Goal: Task Accomplishment & Management: Manage account settings

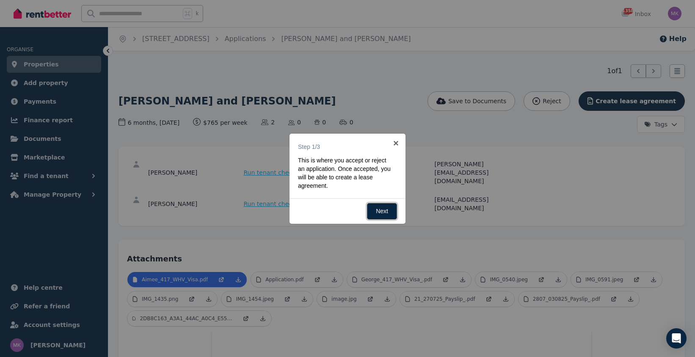
click at [382, 209] on link "Next" at bounding box center [382, 211] width 30 height 17
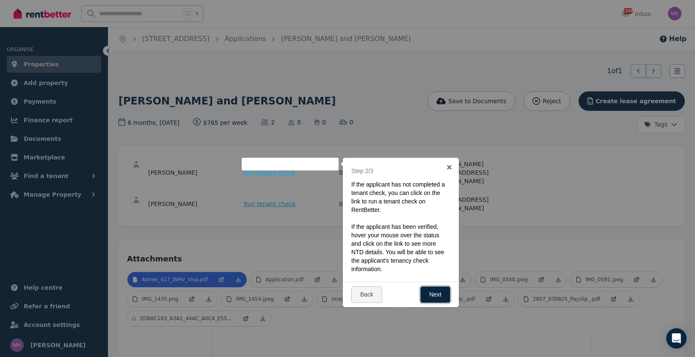
click at [441, 294] on link "Next" at bounding box center [435, 295] width 30 height 17
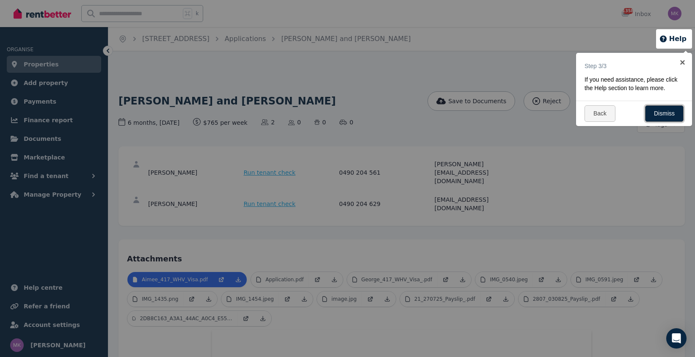
click at [675, 110] on link "Dismiss" at bounding box center [664, 113] width 39 height 17
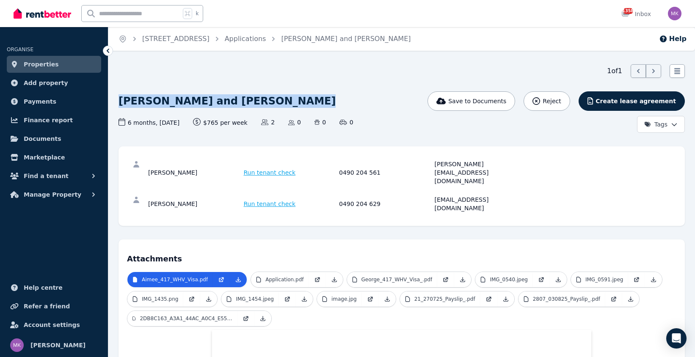
drag, startPoint x: 266, startPoint y: 99, endPoint x: 122, endPoint y: 94, distance: 144.4
click at [122, 94] on div "[PERSON_NAME] and [PERSON_NAME]" at bounding box center [307, 101] width 376 height 20
copy h1 "[PERSON_NAME] and [PERSON_NAME]"
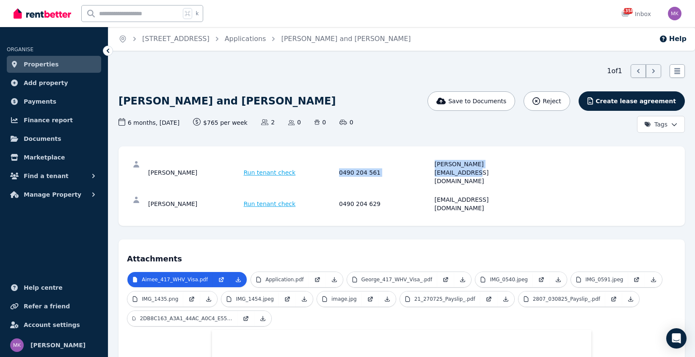
drag, startPoint x: 527, startPoint y: 165, endPoint x: 332, endPoint y: 162, distance: 195.2
click at [332, 162] on div "[PERSON_NAME] Run tenant check 0490 204 561 [PERSON_NAME][EMAIL_ADDRESS][DOMAIN…" at bounding box center [337, 172] width 379 height 25
copy div "0490 204 561 [PERSON_NAME][EMAIL_ADDRESS][DOMAIN_NAME]"
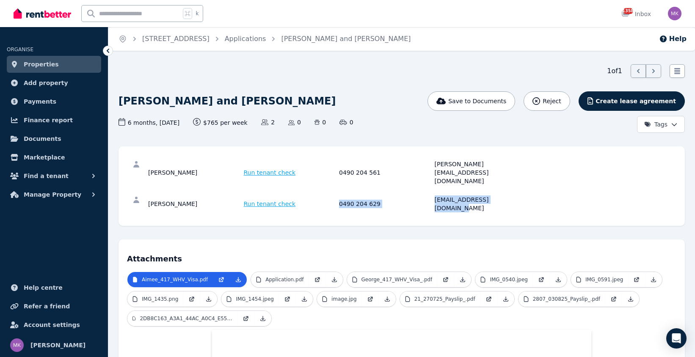
drag, startPoint x: 516, startPoint y: 185, endPoint x: 336, endPoint y: 182, distance: 179.9
click at [336, 196] on div "[PERSON_NAME] Run tenant check 0490 204 629 [EMAIL_ADDRESS][DOMAIN_NAME]" at bounding box center [337, 204] width 379 height 17
copy div "0490 204 629 [EMAIL_ADDRESS][DOMAIN_NAME]"
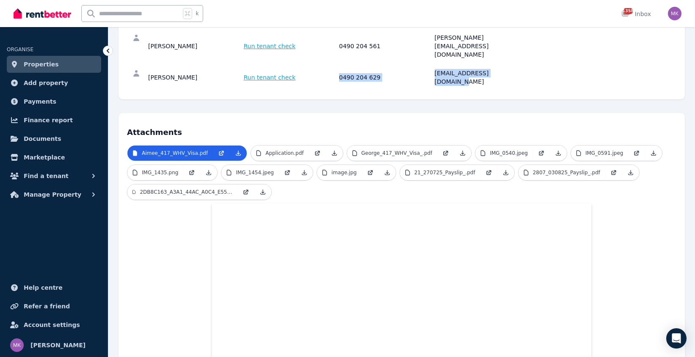
scroll to position [128, 0]
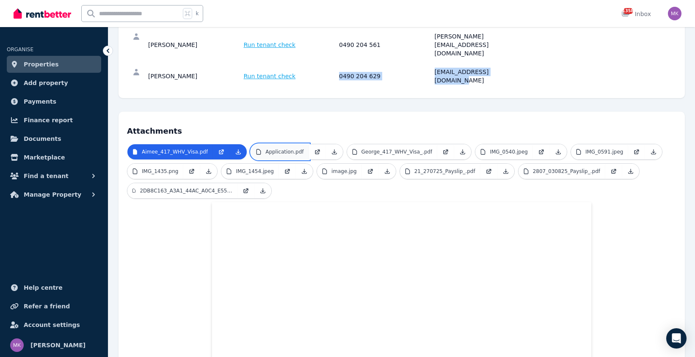
click at [279, 149] on p "Application.pdf" at bounding box center [284, 152] width 38 height 7
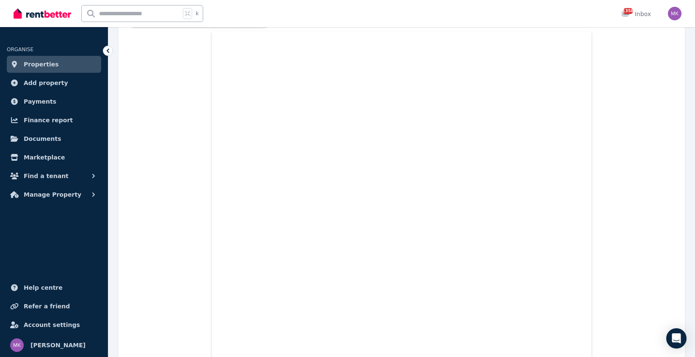
scroll to position [0, 0]
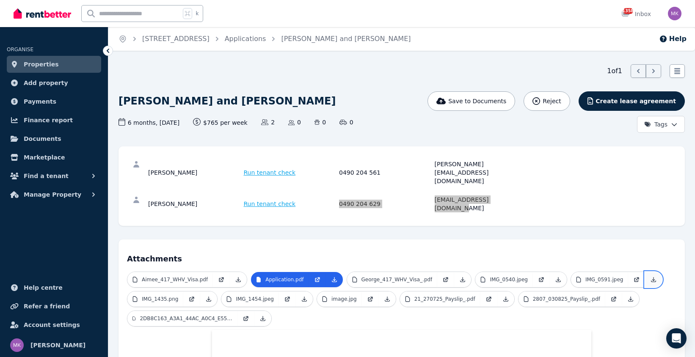
click at [650, 276] on icon at bounding box center [653, 279] width 7 height 7
drag, startPoint x: 525, startPoint y: 196, endPoint x: 515, endPoint y: 189, distance: 12.2
click at [522, 195] on div "[PERSON_NAME] Run tenant check 0490 204 561 [PERSON_NAME][EMAIL_ADDRESS][DOMAIN…" at bounding box center [402, 186] width 566 height 80
drag, startPoint x: 513, startPoint y: 185, endPoint x: 436, endPoint y: 182, distance: 76.7
click at [436, 196] on div "[EMAIL_ADDRESS][DOMAIN_NAME]" at bounding box center [481, 204] width 93 height 17
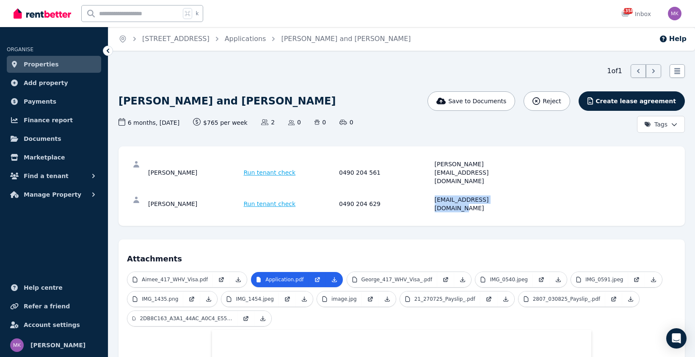
copy div "[EMAIL_ADDRESS][DOMAIN_NAME]"
drag, startPoint x: 510, startPoint y: 164, endPoint x: 444, endPoint y: 164, distance: 66.5
click at [436, 160] on div "[PERSON_NAME][EMAIL_ADDRESS][DOMAIN_NAME]" at bounding box center [481, 172] width 93 height 25
copy div "[PERSON_NAME][EMAIL_ADDRESS][DOMAIN_NAME]"
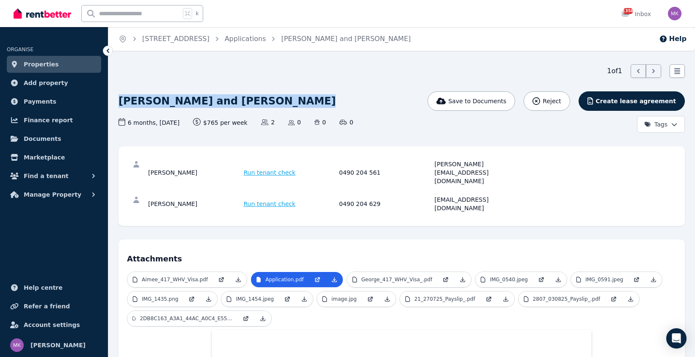
drag, startPoint x: 287, startPoint y: 101, endPoint x: 133, endPoint y: 100, distance: 155.0
click at [120, 102] on div "[PERSON_NAME] and [PERSON_NAME]" at bounding box center [307, 101] width 376 height 20
copy h1 "[PERSON_NAME] and [PERSON_NAME]"
click at [356, 61] on div "Home [STREET_ADDRESS][GEOGRAPHIC_DATA] Applications [PERSON_NAME] and [PERSON_N…" at bounding box center [347, 178] width 695 height 357
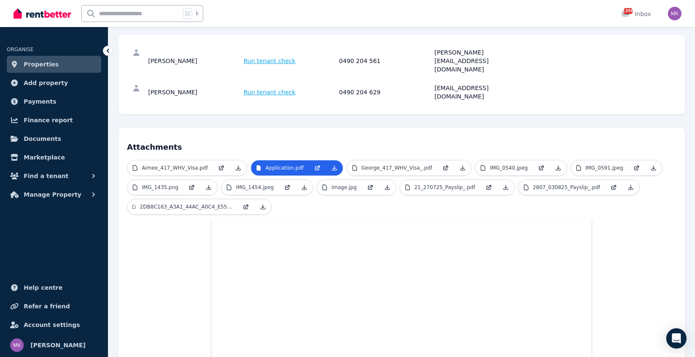
scroll to position [135, 0]
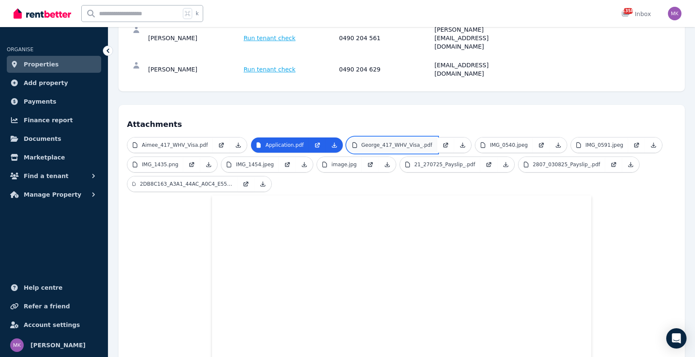
click at [412, 142] on p "George_417_WHV_Visa_.pdf" at bounding box center [397, 145] width 71 height 7
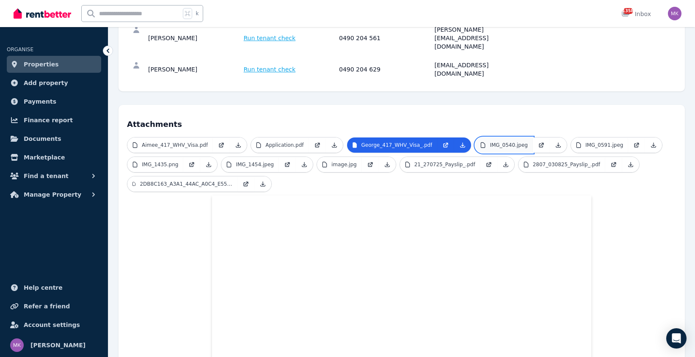
click at [513, 142] on p "IMG_0540.jpeg" at bounding box center [509, 145] width 38 height 7
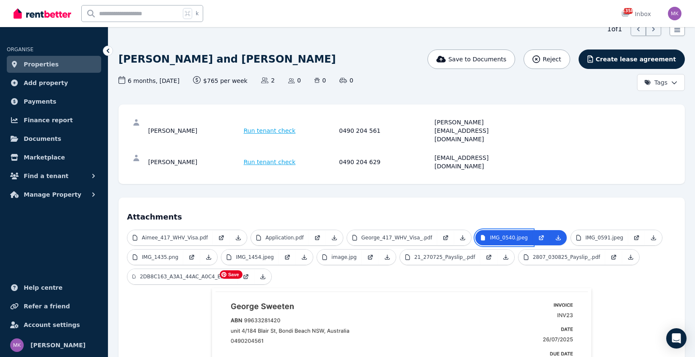
scroll to position [0, 0]
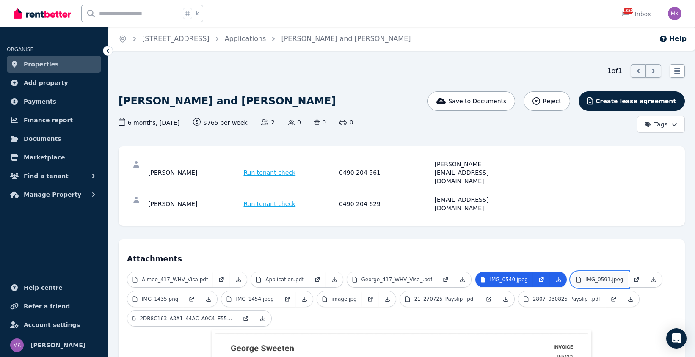
click at [592, 276] on p "IMG_0591.jpeg" at bounding box center [605, 279] width 38 height 7
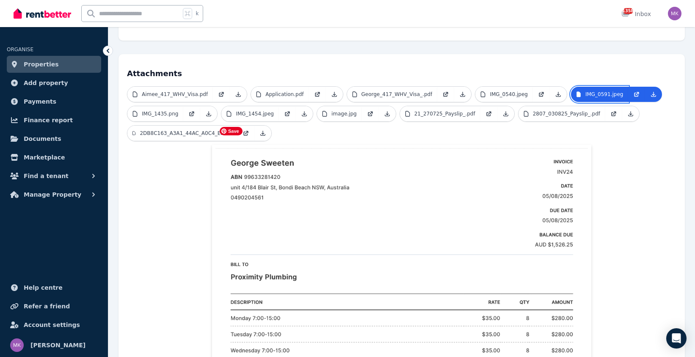
scroll to position [186, 0]
click at [167, 110] on p "IMG_1435.png" at bounding box center [160, 113] width 36 height 7
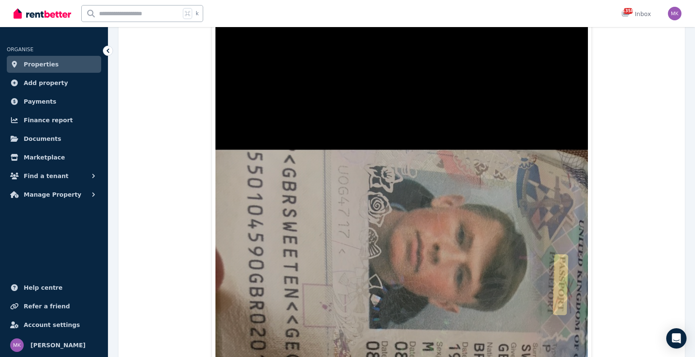
scroll to position [158, 0]
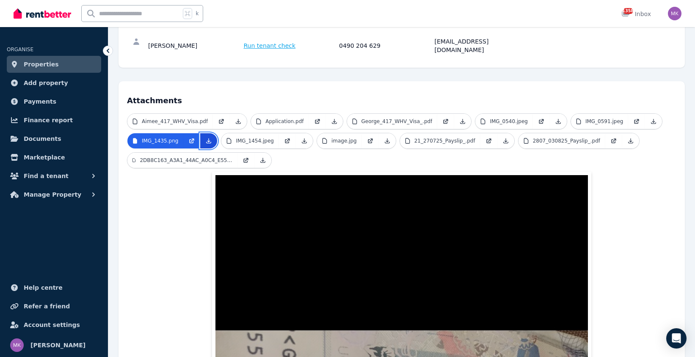
click at [206, 138] on icon at bounding box center [208, 141] width 7 height 7
click at [260, 138] on p "IMG_1454.jpeg" at bounding box center [255, 141] width 38 height 7
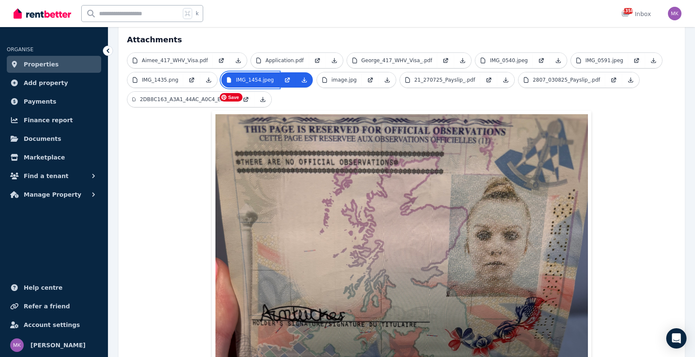
scroll to position [167, 0]
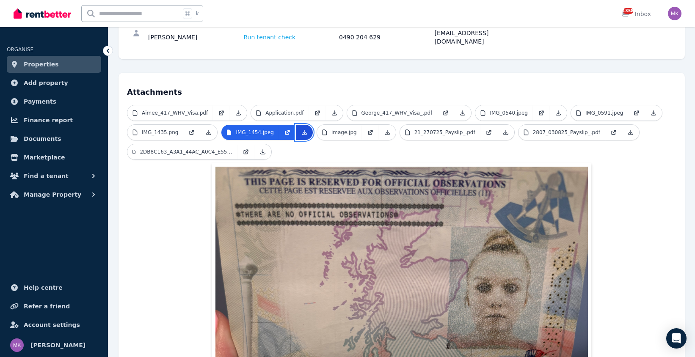
click at [297, 125] on link at bounding box center [304, 132] width 17 height 15
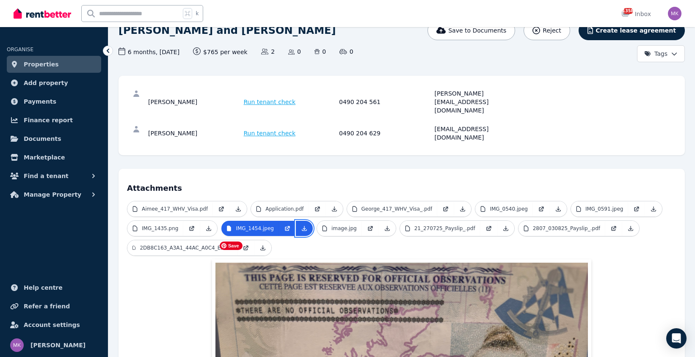
scroll to position [0, 0]
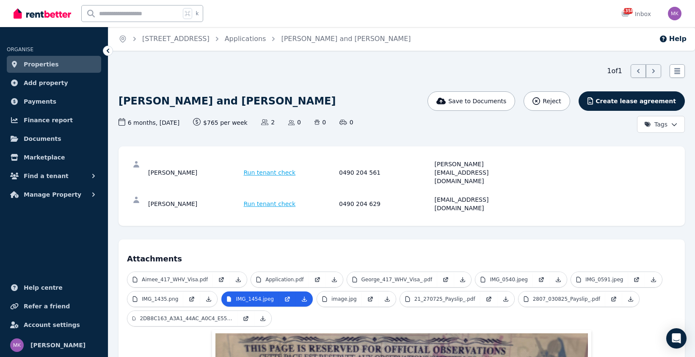
drag, startPoint x: 445, startPoint y: 19, endPoint x: 428, endPoint y: 19, distance: 17.8
click at [442, 20] on div "k 1358 Inbox" at bounding box center [333, 13] width 639 height 27
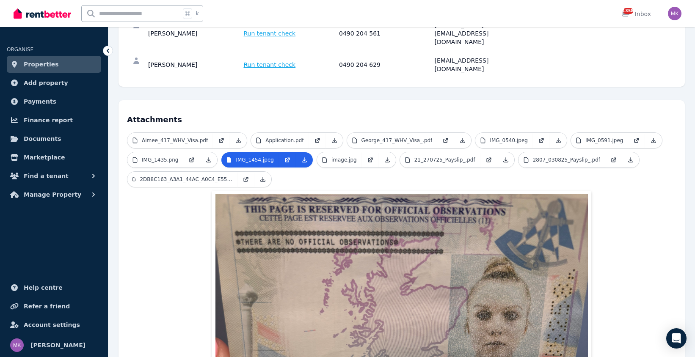
scroll to position [185, 0]
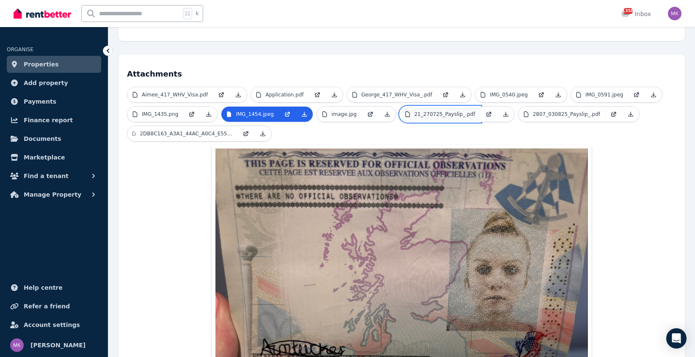
click at [439, 107] on link "21_270725_Payslip_.pdf" at bounding box center [440, 114] width 80 height 15
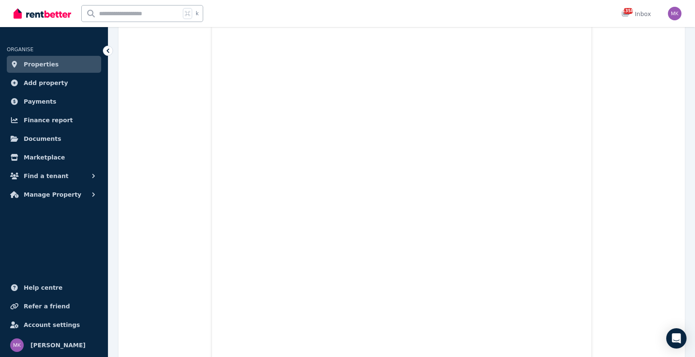
scroll to position [0, 0]
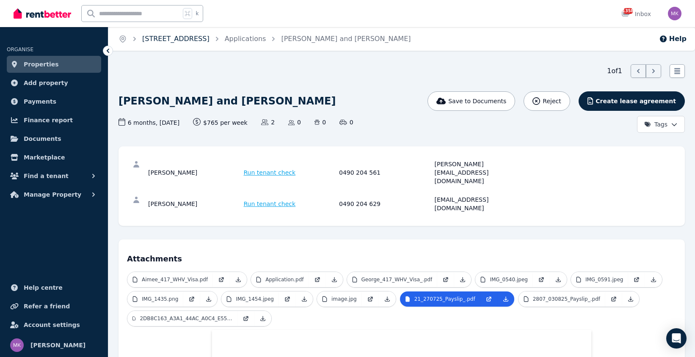
click at [210, 40] on link "[STREET_ADDRESS]" at bounding box center [175, 39] width 67 height 8
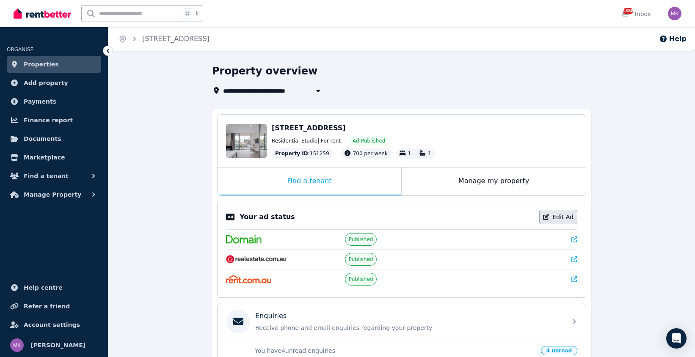
click at [561, 218] on link "Edit Ad" at bounding box center [558, 217] width 38 height 14
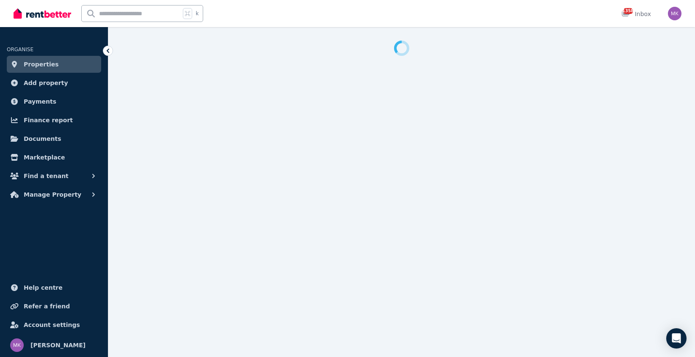
select select "**********"
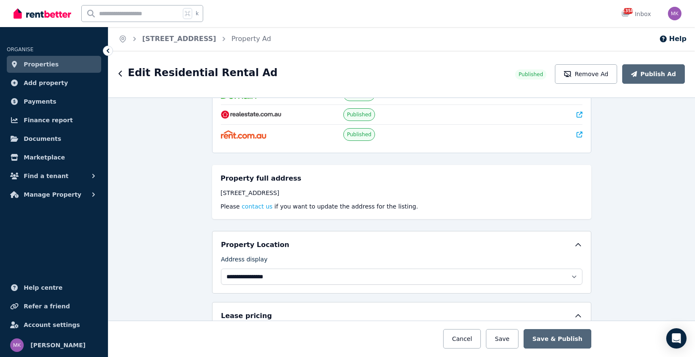
scroll to position [113, 0]
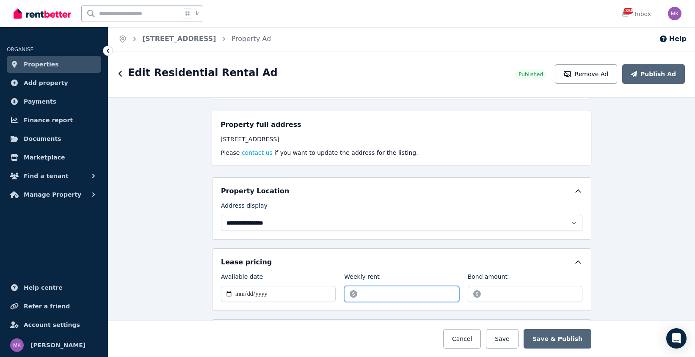
click at [368, 295] on input "******" at bounding box center [401, 294] width 115 height 16
type input "******"
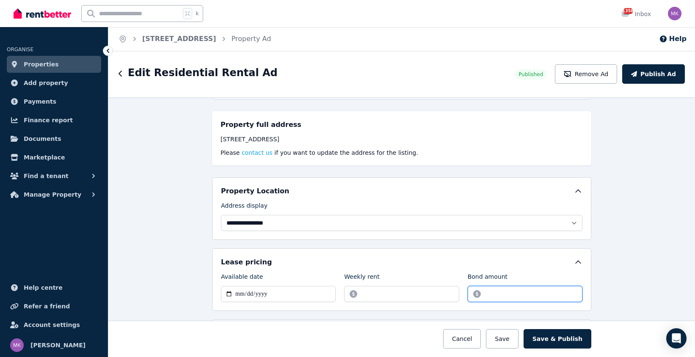
click at [494, 293] on input "*******" at bounding box center [525, 294] width 115 height 16
type input "*******"
click at [571, 340] on button "Save & Publish" at bounding box center [558, 338] width 68 height 19
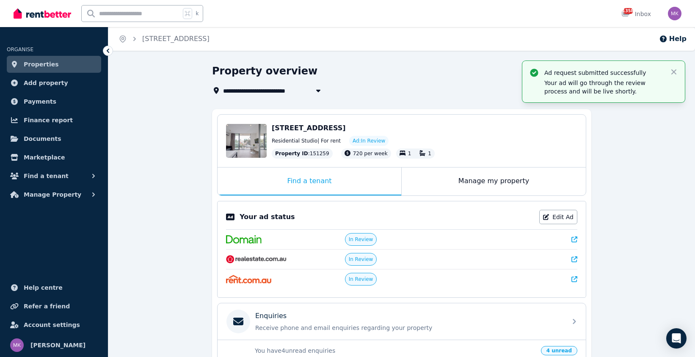
click at [171, 75] on div "**********" at bounding box center [401, 295] width 587 height 462
click at [674, 71] on icon "button" at bounding box center [673, 71] width 5 height 5
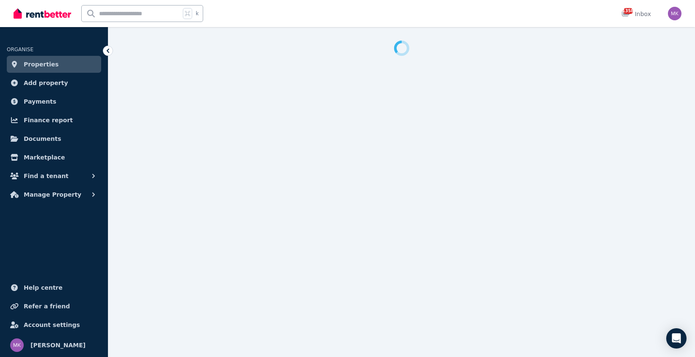
select select "**********"
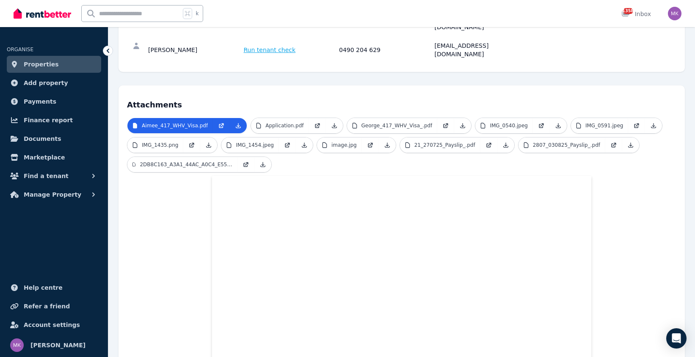
scroll to position [102, 0]
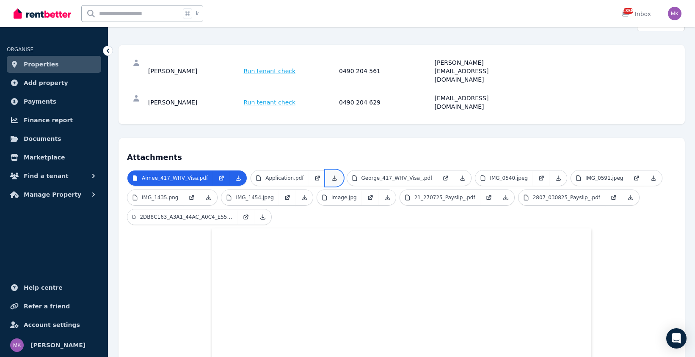
click at [331, 175] on icon at bounding box center [334, 178] width 7 height 7
